Goal: Transaction & Acquisition: Purchase product/service

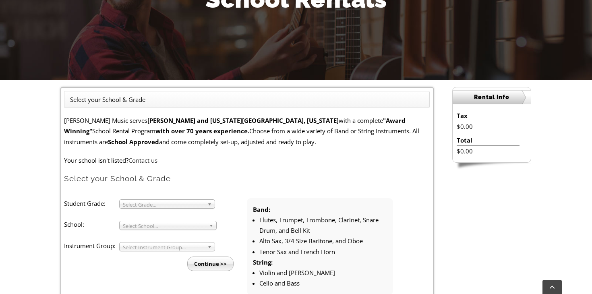
scroll to position [173, 0]
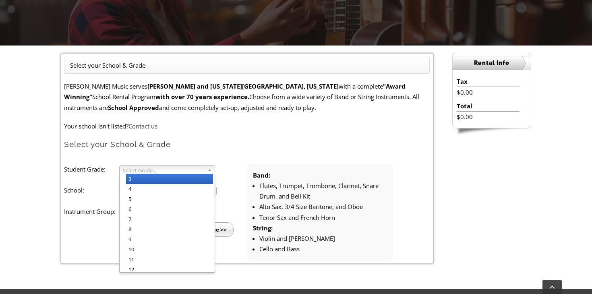
click at [171, 171] on span "Select Grade..." at bounding box center [163, 171] width 81 height 10
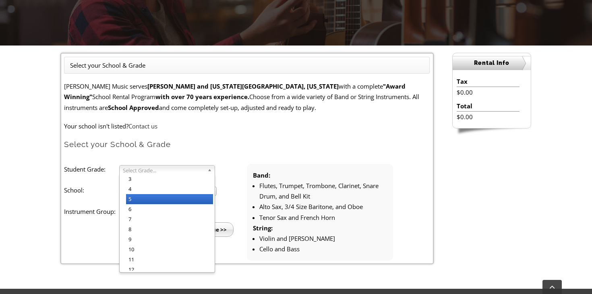
click at [173, 197] on li "5" at bounding box center [169, 199] width 87 height 10
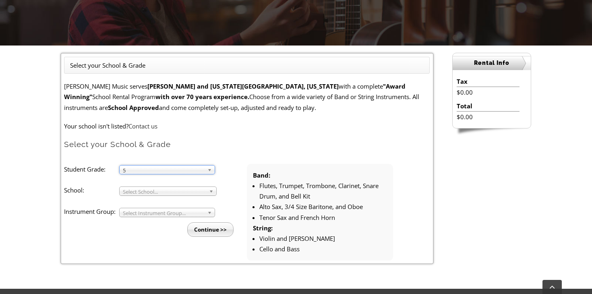
click at [170, 190] on span "Select School..." at bounding box center [164, 192] width 83 height 10
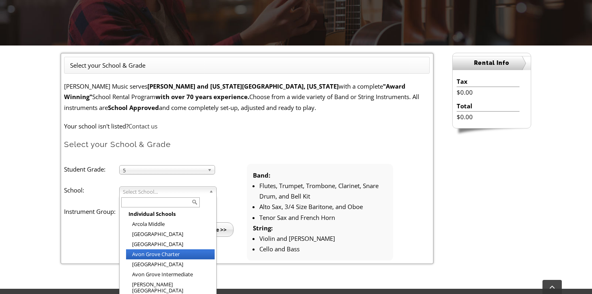
click at [152, 256] on li "Avon Grove Charter" at bounding box center [170, 254] width 89 height 10
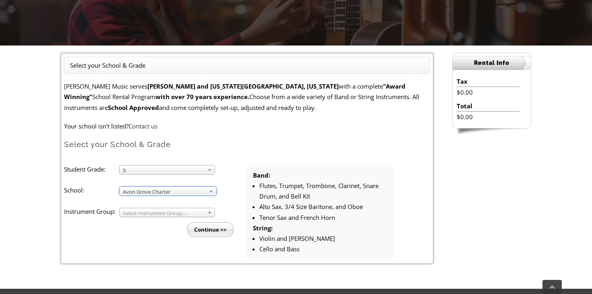
click at [145, 209] on span "Select Instrument Group..." at bounding box center [163, 213] width 81 height 10
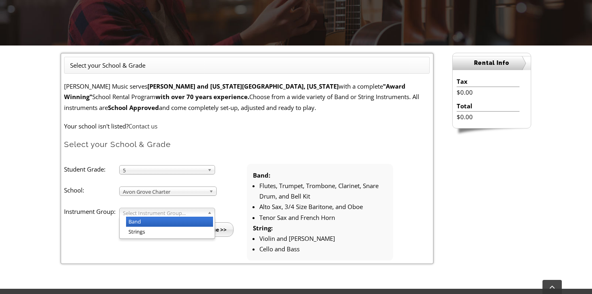
click at [146, 224] on li "Band" at bounding box center [169, 222] width 87 height 10
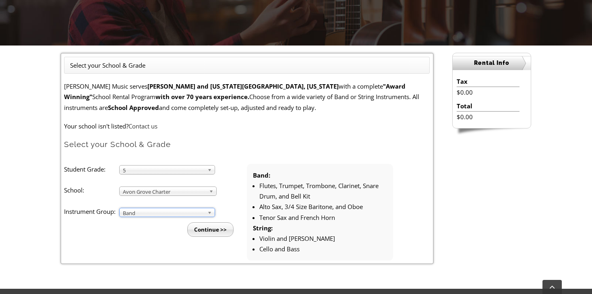
click at [218, 230] on input "Continue >>" at bounding box center [210, 229] width 46 height 15
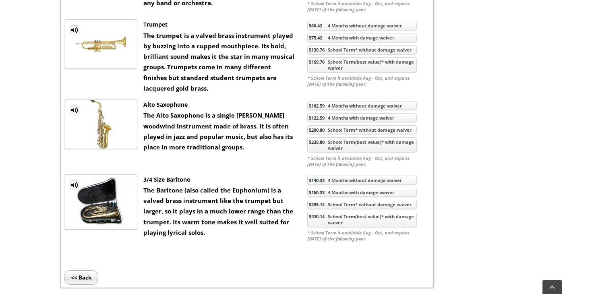
scroll to position [716, 0]
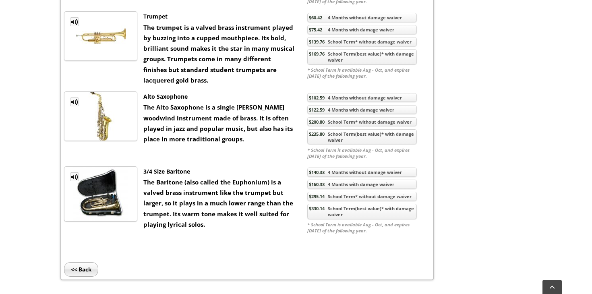
click at [380, 137] on link "$235.80 School Term(best value)* with damage waiver" at bounding box center [363, 136] width 110 height 15
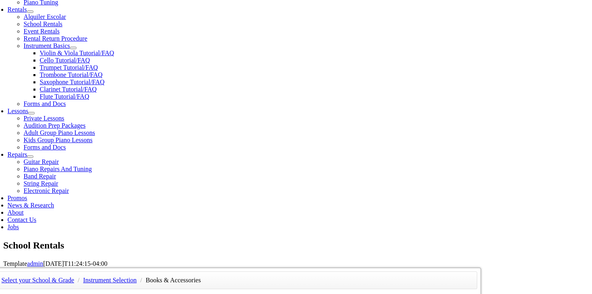
scroll to position [165, 0]
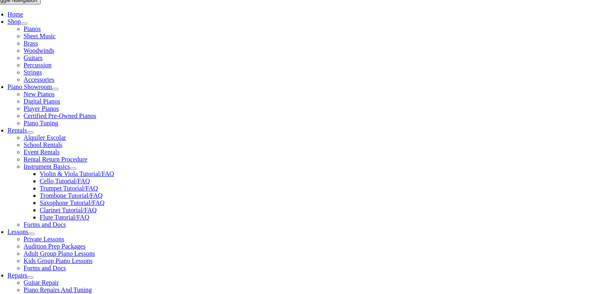
checkbox input"] "true"
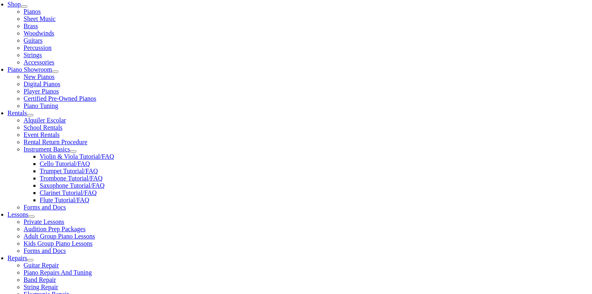
scroll to position [200, 0]
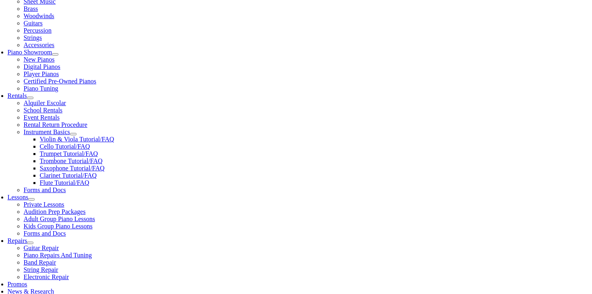
checkbox input"] "true"
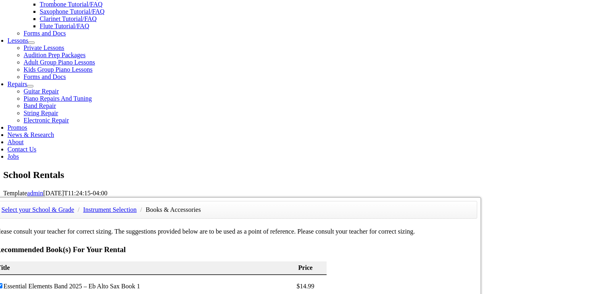
scroll to position [383, 0]
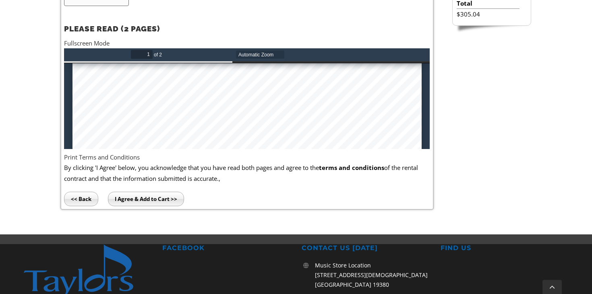
scroll to position [167, 0]
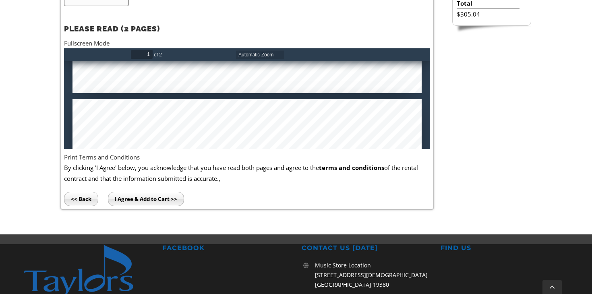
type input "2"
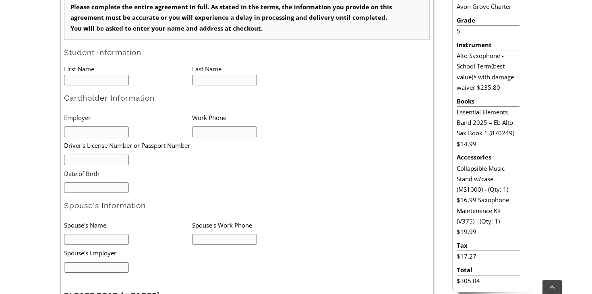
scroll to position [254, 0]
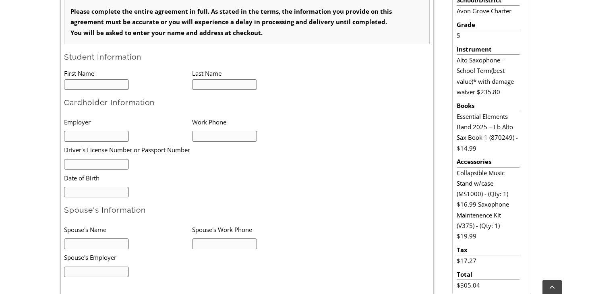
click at [98, 87] on input "text" at bounding box center [96, 84] width 65 height 11
type input "Sea"
click at [216, 87] on input "text" at bounding box center [224, 84] width 65 height 11
type input "Rde"
click at [77, 137] on input "text" at bounding box center [96, 136] width 65 height 11
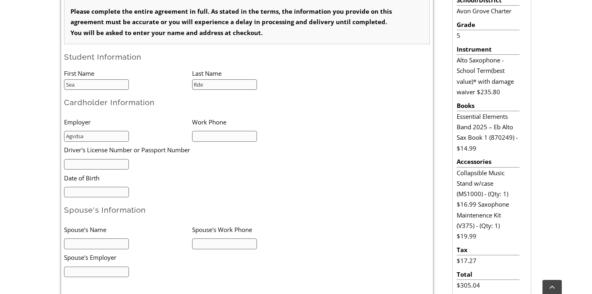
type input "Agvdsa"
click at [199, 134] on input "text" at bounding box center [224, 136] width 65 height 11
type input "2343465145212"
click at [105, 166] on input "text" at bounding box center [96, 164] width 65 height 11
type input "a"
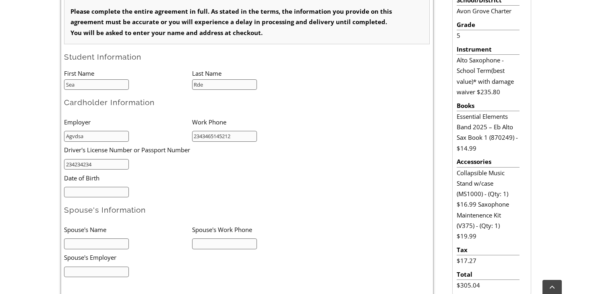
type input "234234234"
click at [112, 194] on input "mm/dd/yyyy" at bounding box center [96, 192] width 65 height 11
type input "01/02/1990"
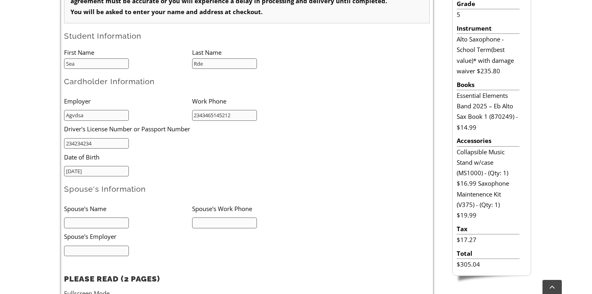
click at [102, 220] on input "text" at bounding box center [96, 223] width 65 height 11
type input "asdf"
click at [218, 213] on li "Spouse's Work Phone" at bounding box center [256, 208] width 128 height 17
click at [210, 221] on input "text" at bounding box center [224, 223] width 65 height 11
type input "2321345"
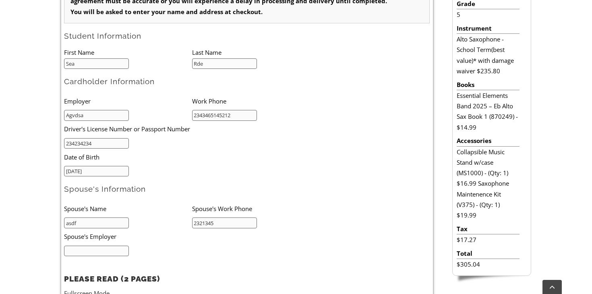
click at [111, 254] on input "text" at bounding box center [96, 251] width 65 height 11
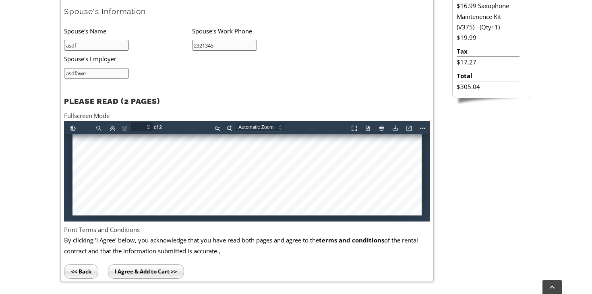
scroll to position [484, 0]
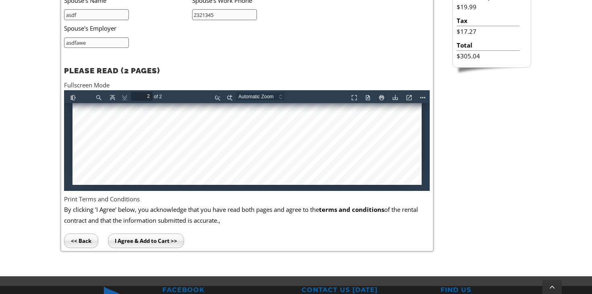
type input "asdfawe"
click at [141, 240] on input "I Agree & Add to Cart >>" at bounding box center [146, 241] width 76 height 15
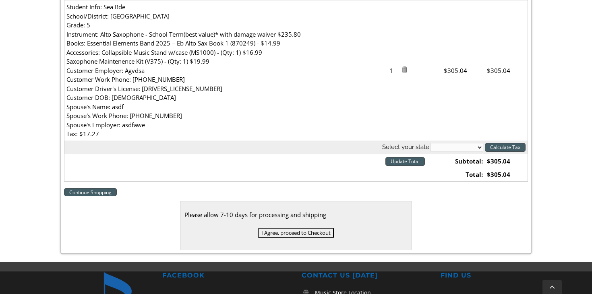
scroll to position [380, 0]
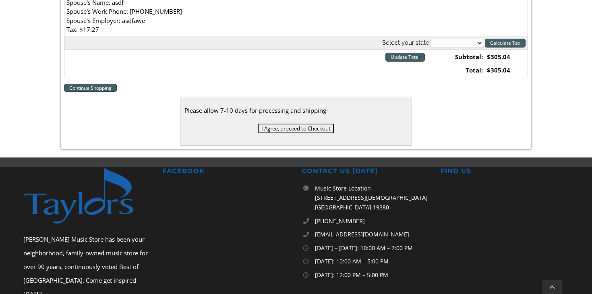
click at [276, 127] on input "I Agree, proceed to Checkout" at bounding box center [296, 129] width 76 height 10
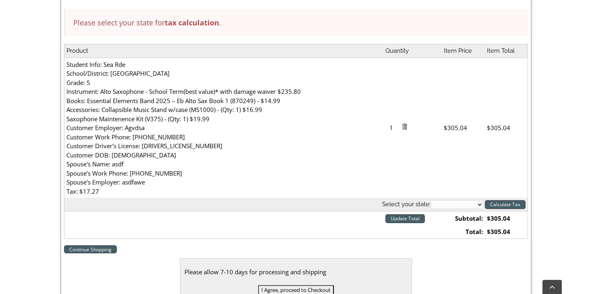
scroll to position [256, 0]
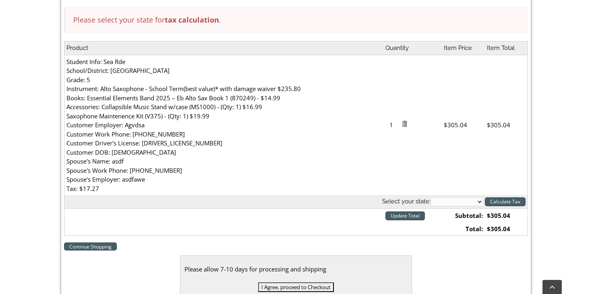
click at [452, 199] on select "[US_STATE] [US_STATE] [US_STATE] [US_STATE] [US_STATE] [US_STATE] [US_STATE] [U…" at bounding box center [457, 201] width 53 height 9
select select "PA"
click at [431, 198] on select "[US_STATE] [US_STATE] [US_STATE] [US_STATE] [US_STATE] [US_STATE] [US_STATE] [U…" at bounding box center [457, 201] width 53 height 9
click at [290, 289] on input "I Agree, proceed to Checkout" at bounding box center [296, 288] width 76 height 10
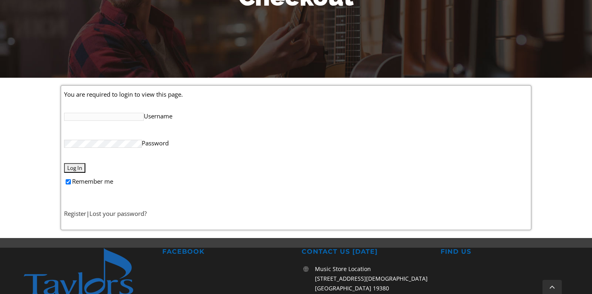
scroll to position [142, 0]
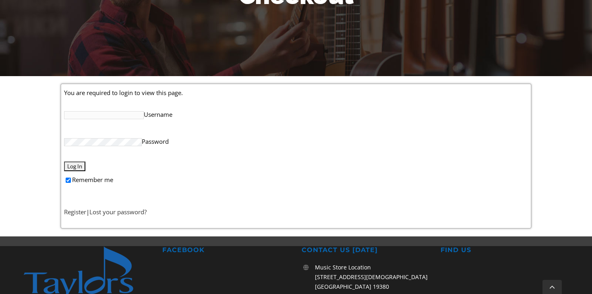
click at [69, 181] on input "Remember me" at bounding box center [68, 180] width 5 height 5
checkbox input "false"
click at [76, 212] on link "Register" at bounding box center [75, 212] width 22 height 8
